Goal: Task Accomplishment & Management: Manage account settings

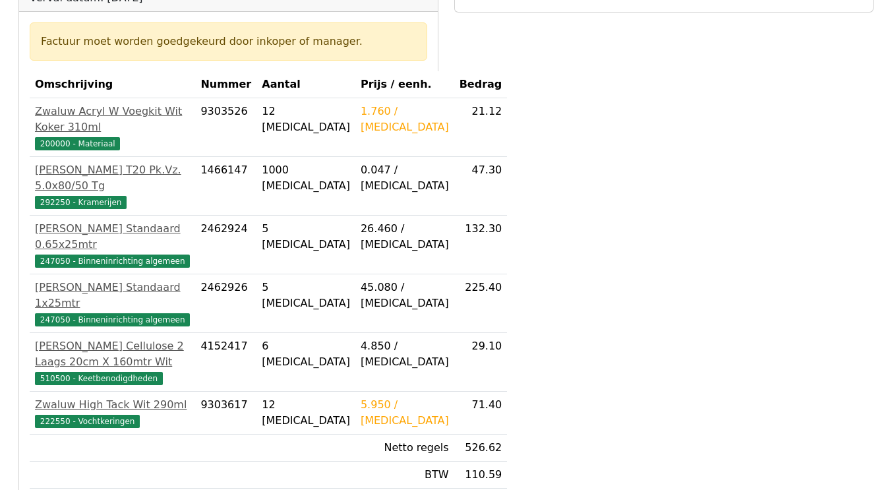
scroll to position [395, 0]
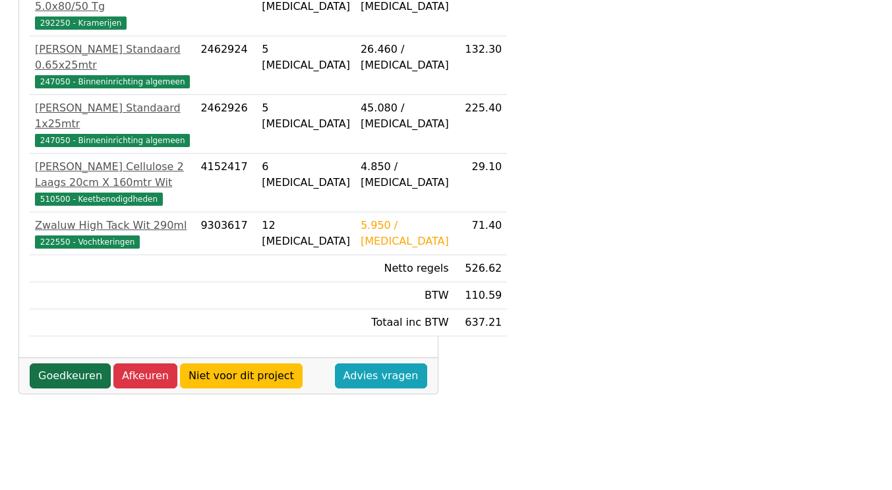
click at [65, 388] on link "Goedkeuren" at bounding box center [70, 375] width 81 height 25
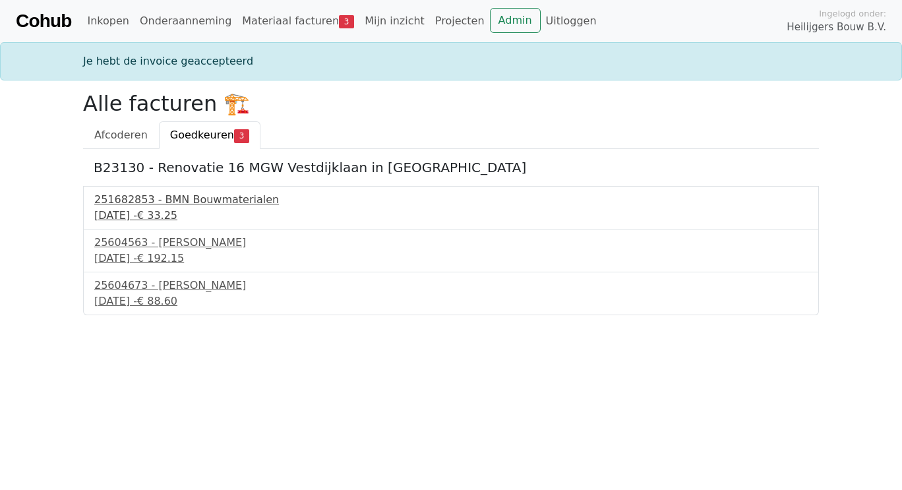
click at [146, 199] on div "251682853 - BMN Bouwmaterialen" at bounding box center [450, 200] width 713 height 16
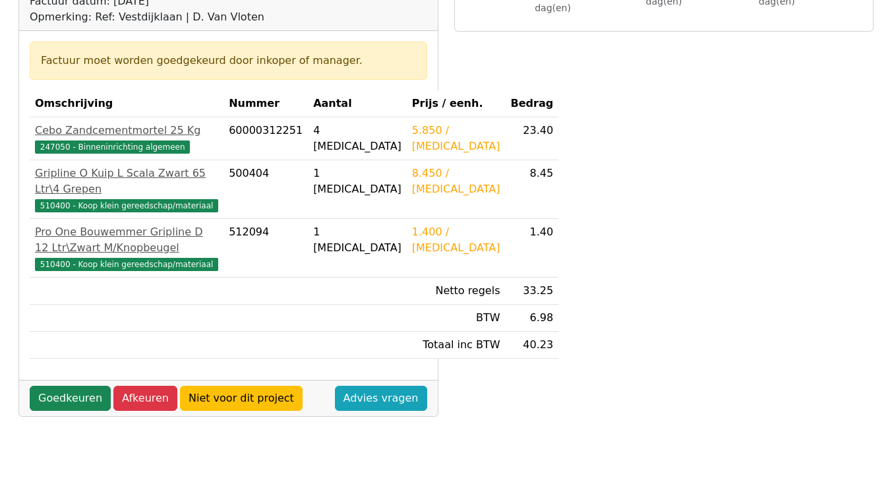
scroll to position [264, 0]
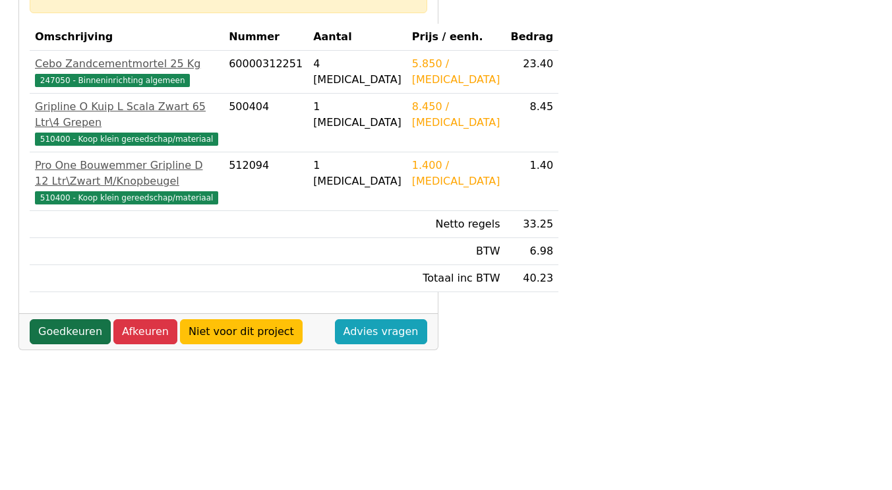
click at [53, 344] on link "Goedkeuren" at bounding box center [70, 331] width 81 height 25
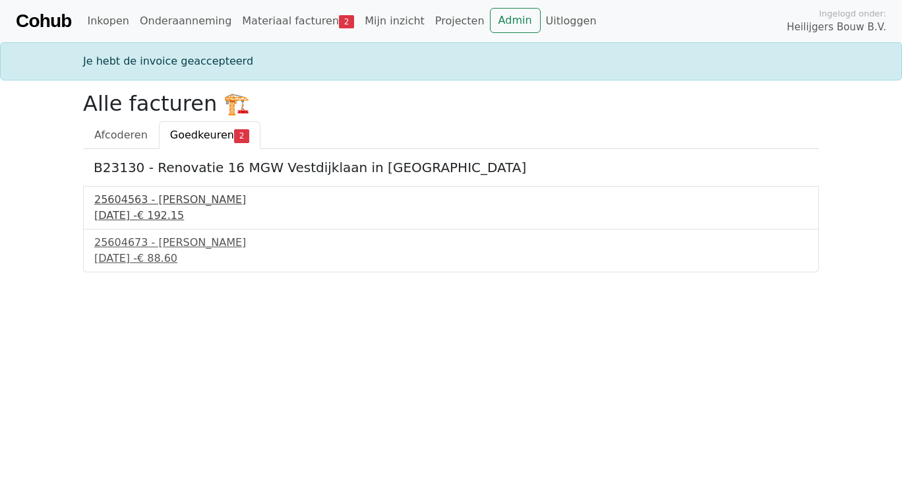
click at [144, 195] on div "25604563 - [PERSON_NAME]" at bounding box center [450, 200] width 713 height 16
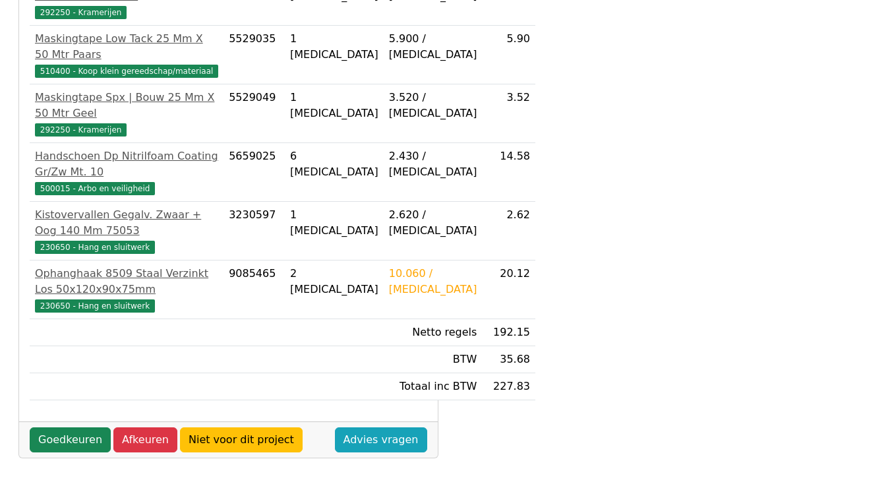
scroll to position [720, 0]
click at [50, 441] on link "Goedkeuren" at bounding box center [70, 439] width 81 height 25
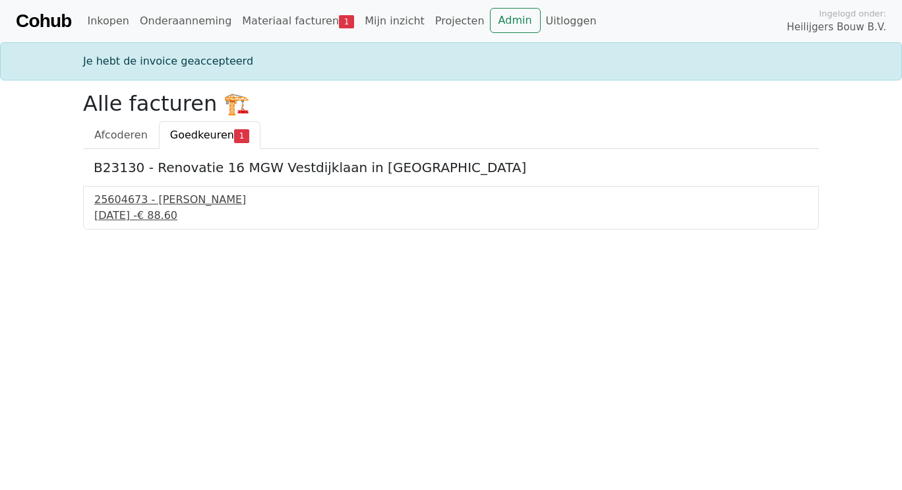
click at [165, 196] on div "25604673 - Van Buuren" at bounding box center [450, 200] width 713 height 16
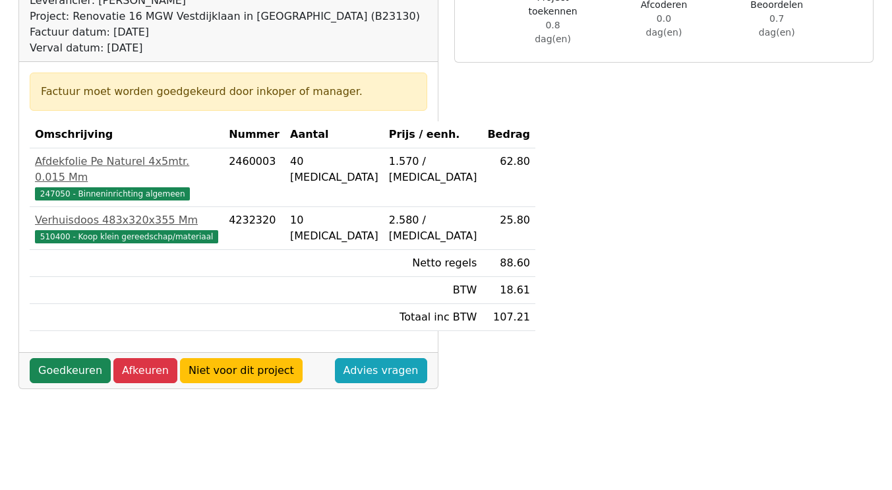
scroll to position [198, 0]
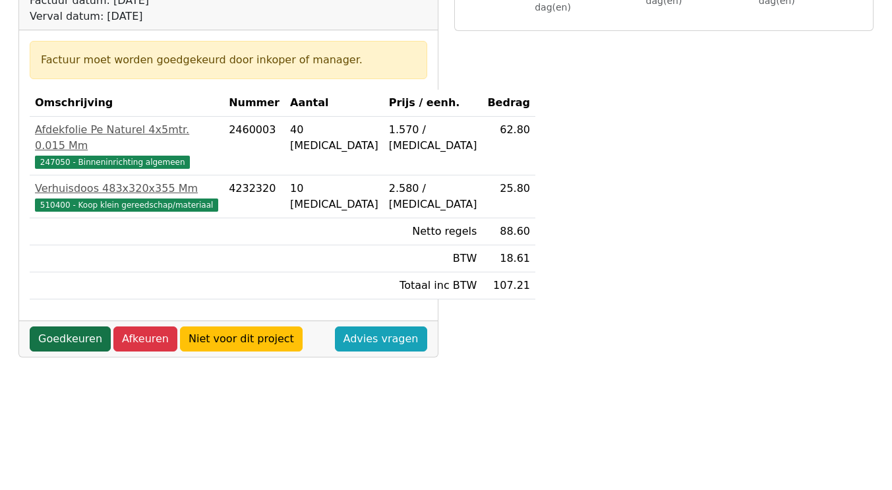
click at [63, 351] on link "Goedkeuren" at bounding box center [70, 338] width 81 height 25
